Goal: Task Accomplishment & Management: Complete application form

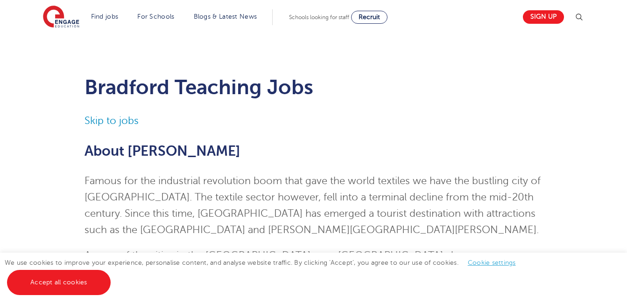
scroll to position [9, 0]
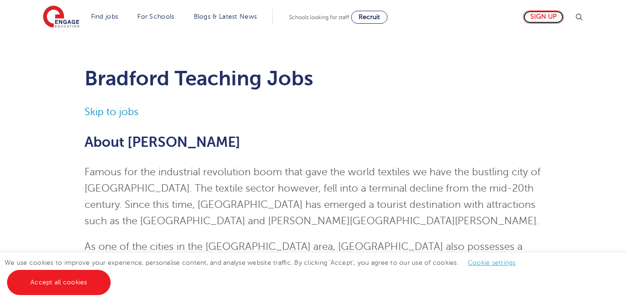
click at [544, 22] on link "Sign up" at bounding box center [543, 17] width 41 height 14
